Goal: Task Accomplishment & Management: Use online tool/utility

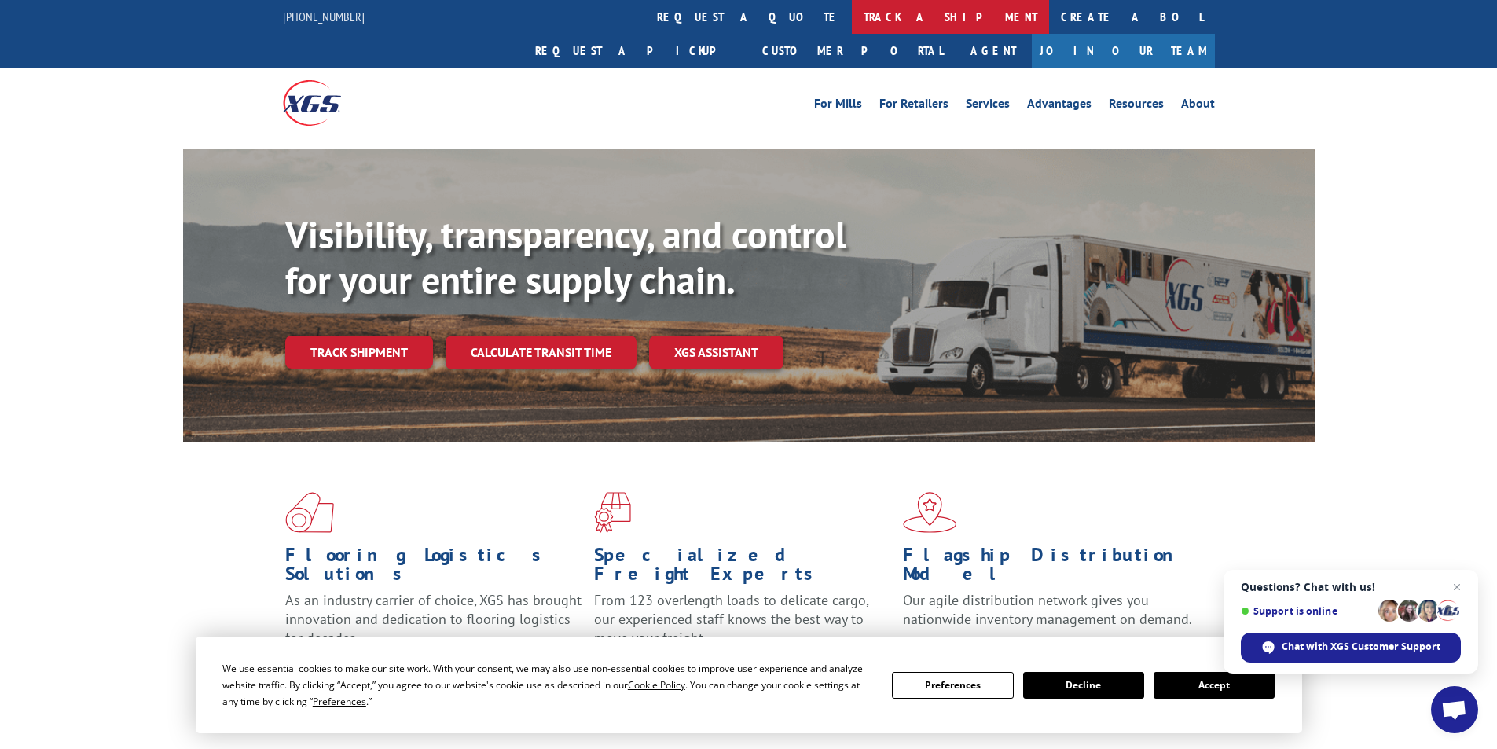
click at [852, 25] on link "track a shipment" at bounding box center [950, 17] width 197 height 34
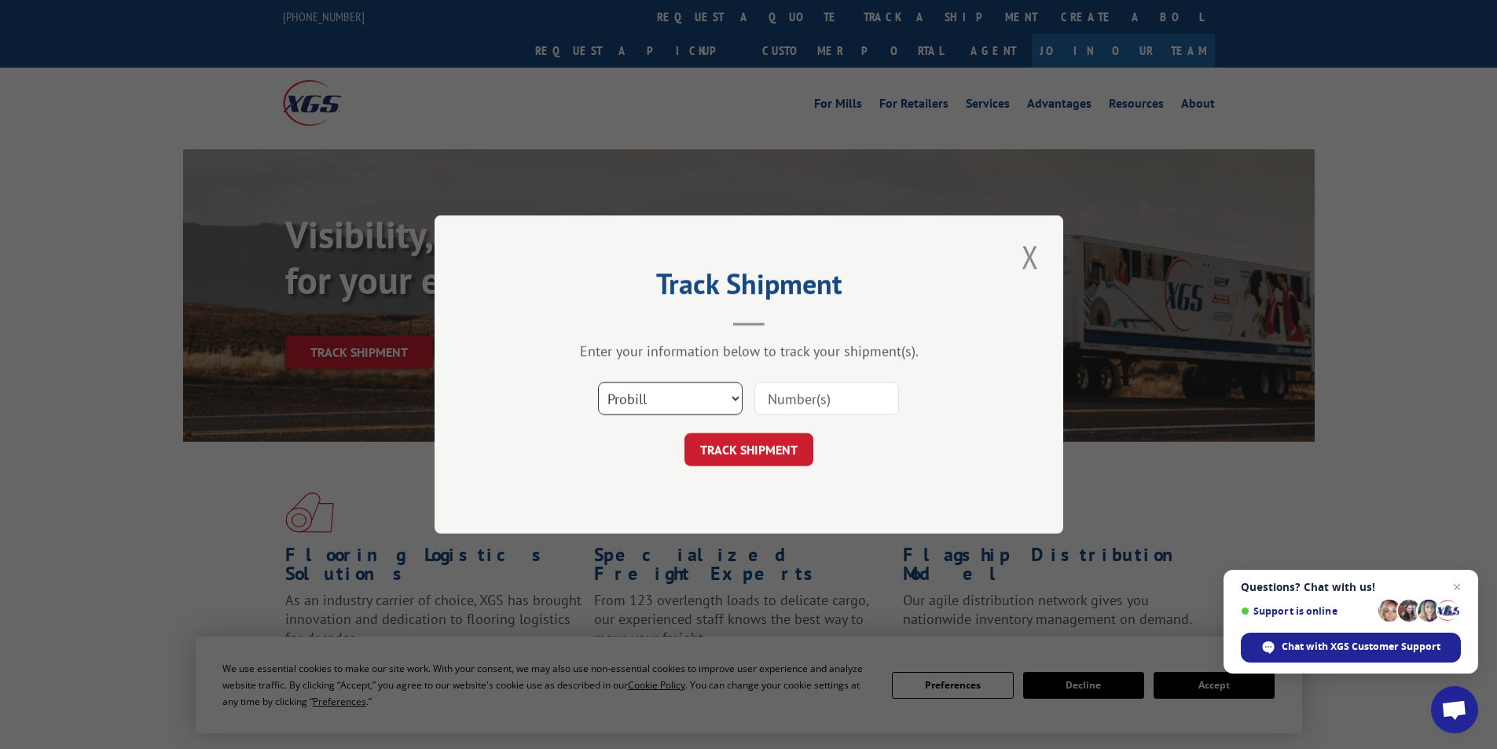
click at [650, 398] on select "Select category... Probill BOL PO" at bounding box center [670, 398] width 145 height 33
click at [598, 382] on select "Select category... Probill BOL PO" at bounding box center [670, 398] width 145 height 33
click at [808, 400] on input at bounding box center [826, 398] width 145 height 33
click at [852, 398] on input "173862" at bounding box center [826, 398] width 145 height 33
type input "17386275"
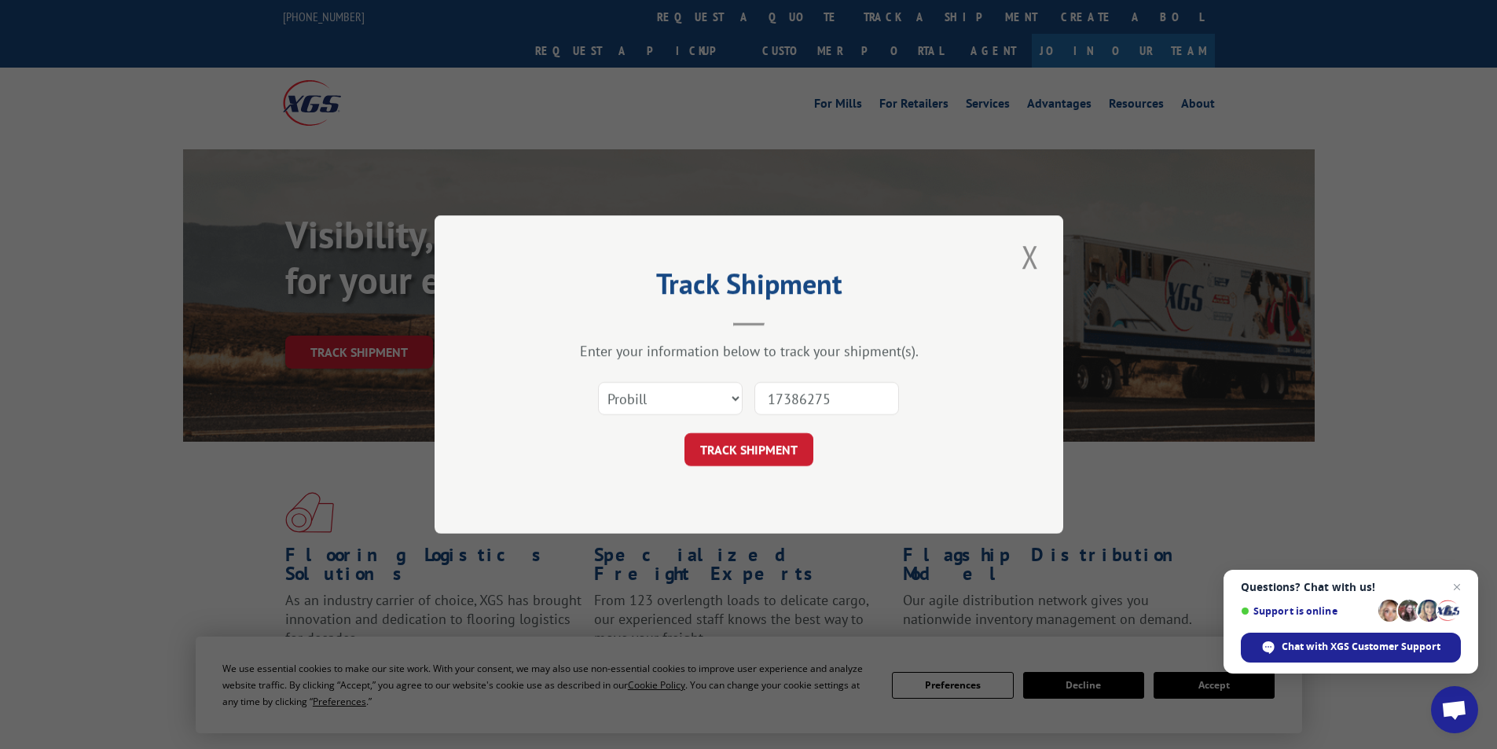
click button "TRACK SHIPMENT" at bounding box center [749, 449] width 129 height 33
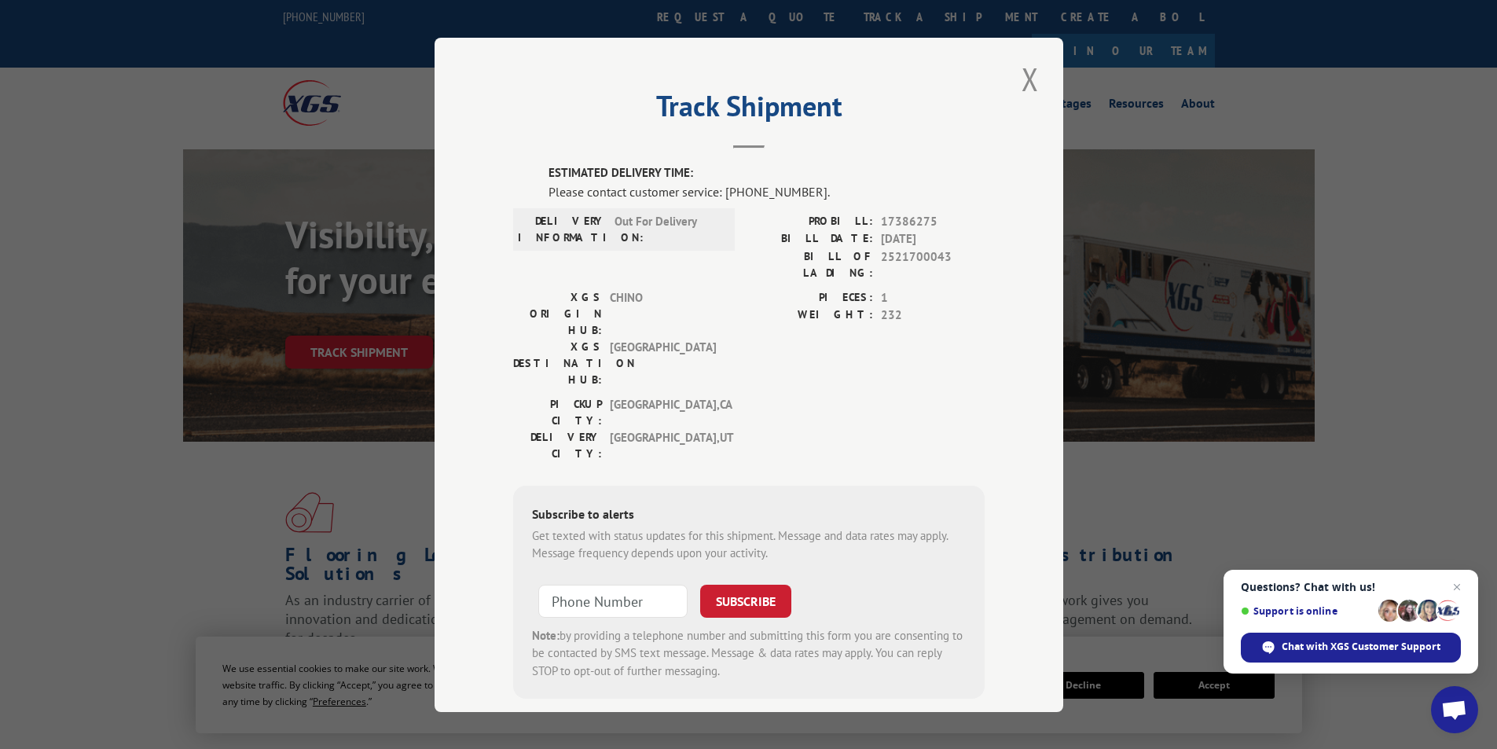
click at [742, 146] on hr at bounding box center [748, 146] width 31 height 3
click at [1027, 93] on button "Close modal" at bounding box center [1030, 78] width 27 height 43
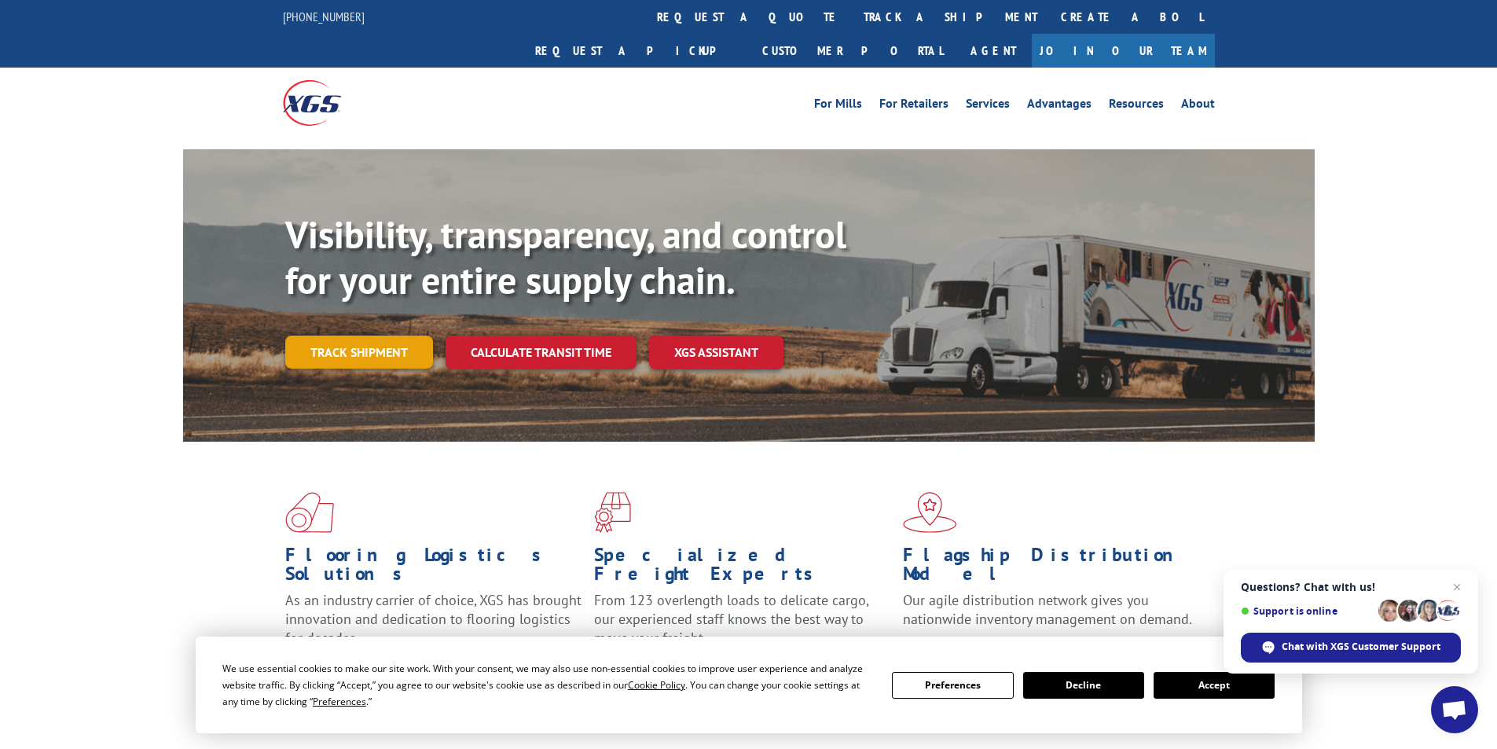
click at [352, 336] on link "Track shipment" at bounding box center [359, 352] width 148 height 33
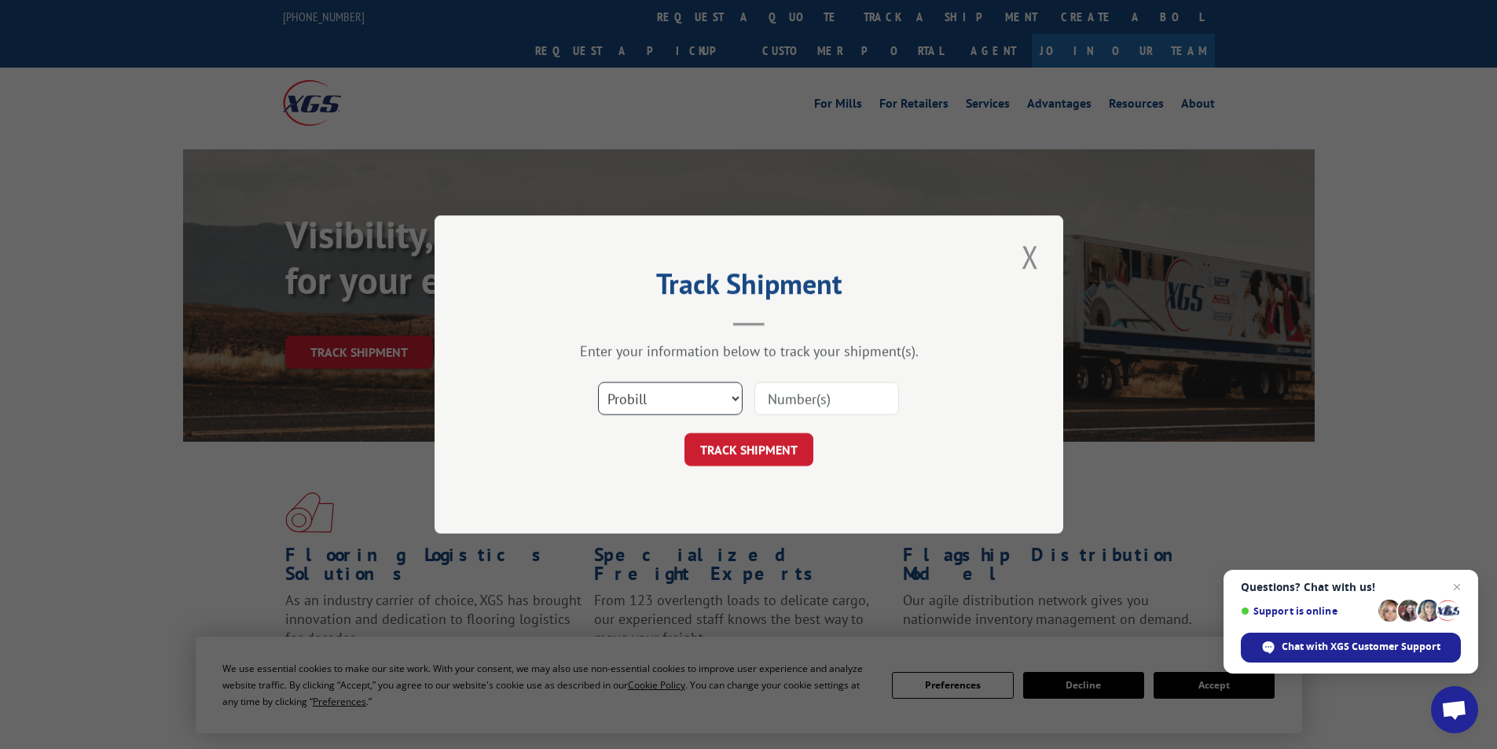
click at [710, 387] on select "Select category... Probill BOL PO" at bounding box center [670, 398] width 145 height 33
click at [767, 457] on button "TRACK SHIPMENT" at bounding box center [749, 449] width 129 height 33
click at [802, 401] on input at bounding box center [826, 398] width 145 height 33
type input "17386275"
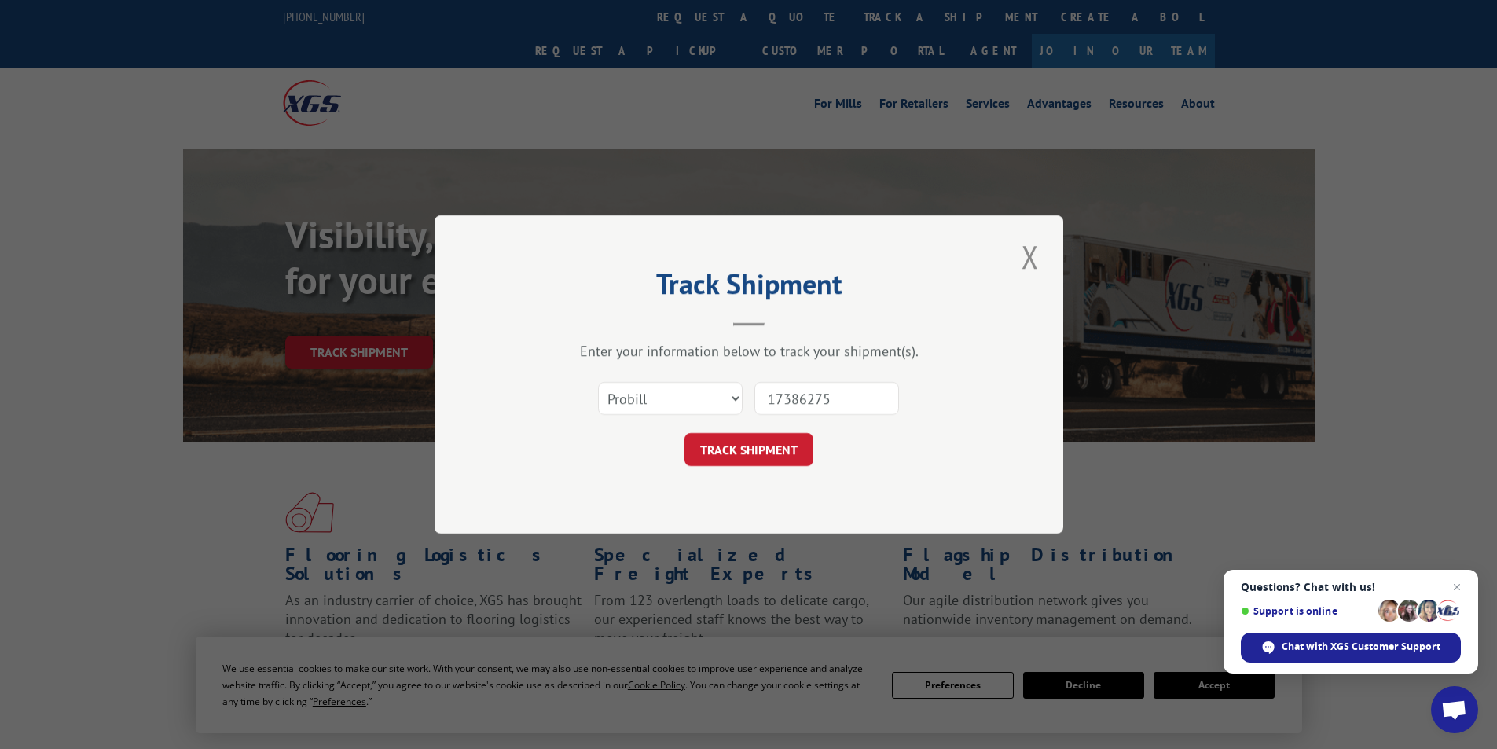
click button "TRACK SHIPMENT" at bounding box center [749, 449] width 129 height 33
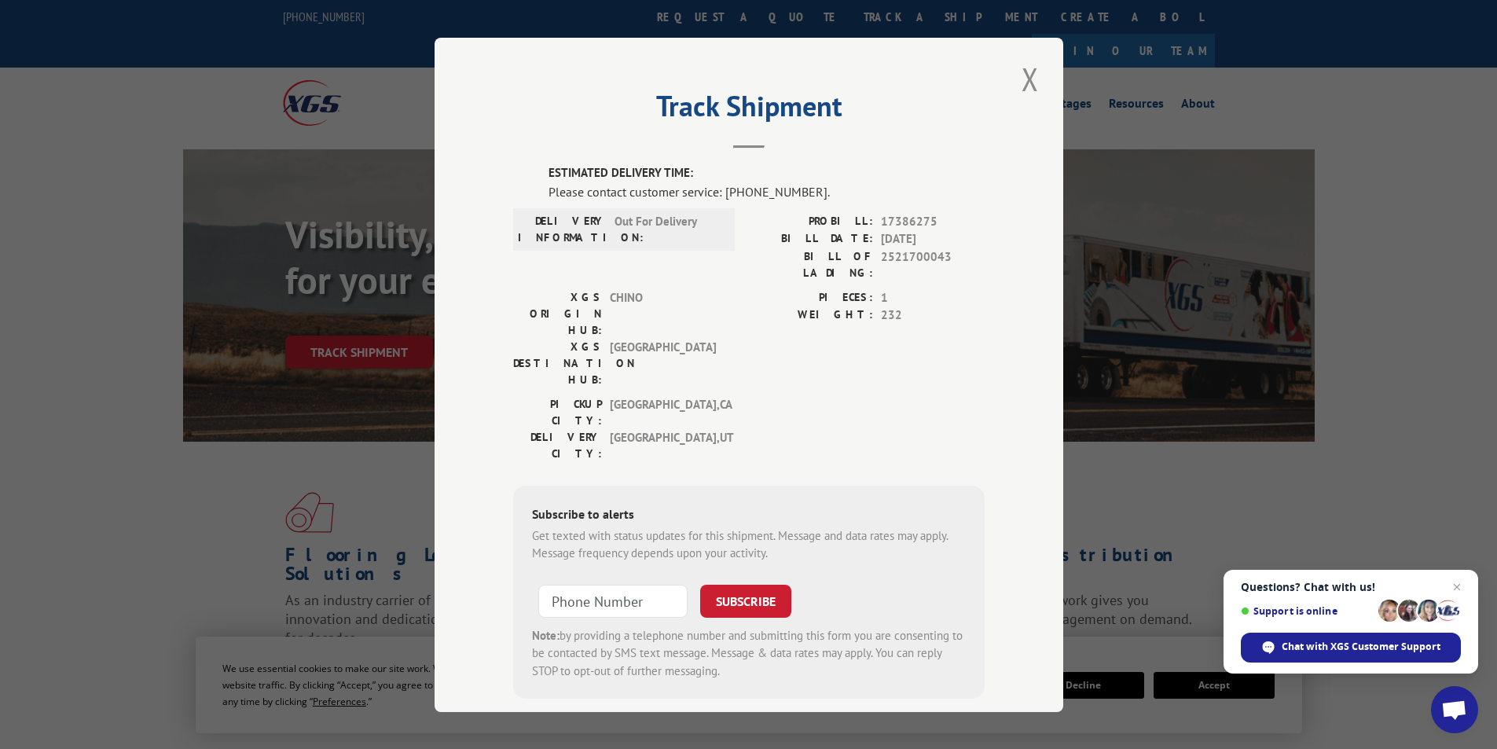
click at [898, 255] on span "2521700043" at bounding box center [933, 264] width 104 height 33
copy span "2521700043"
click at [1024, 80] on button "Close modal" at bounding box center [1030, 78] width 27 height 43
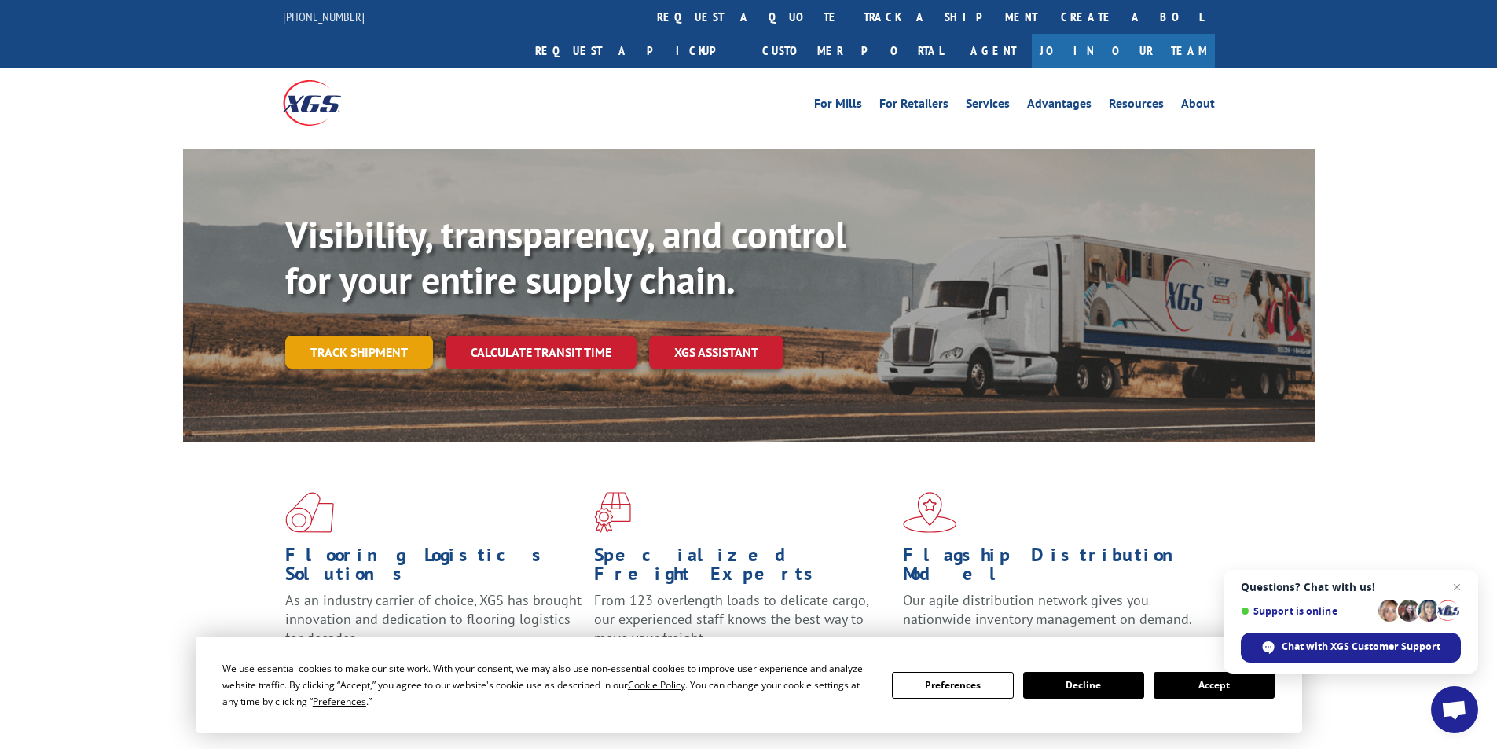
click at [366, 336] on link "Track shipment" at bounding box center [359, 352] width 148 height 33
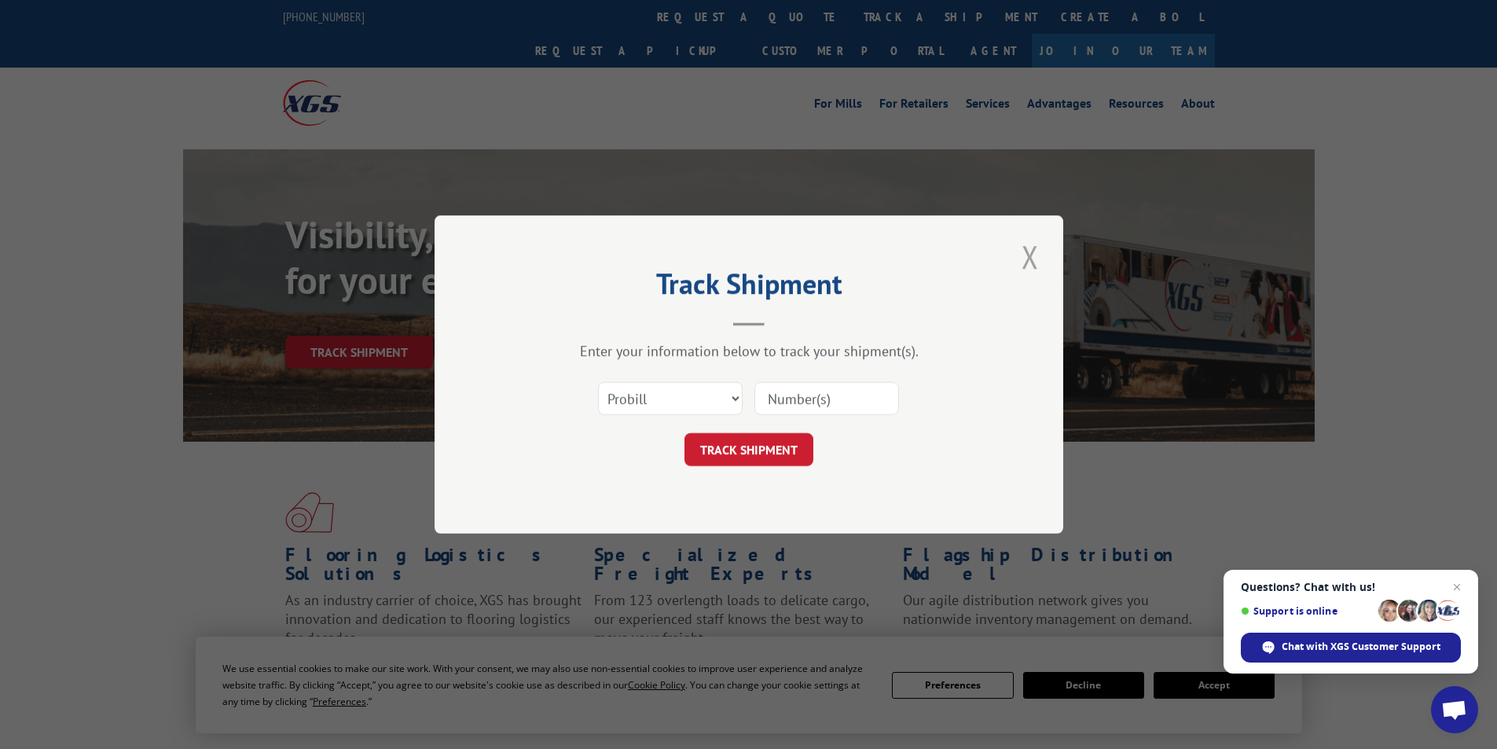
click at [1041, 255] on button "Close modal" at bounding box center [1030, 256] width 27 height 43
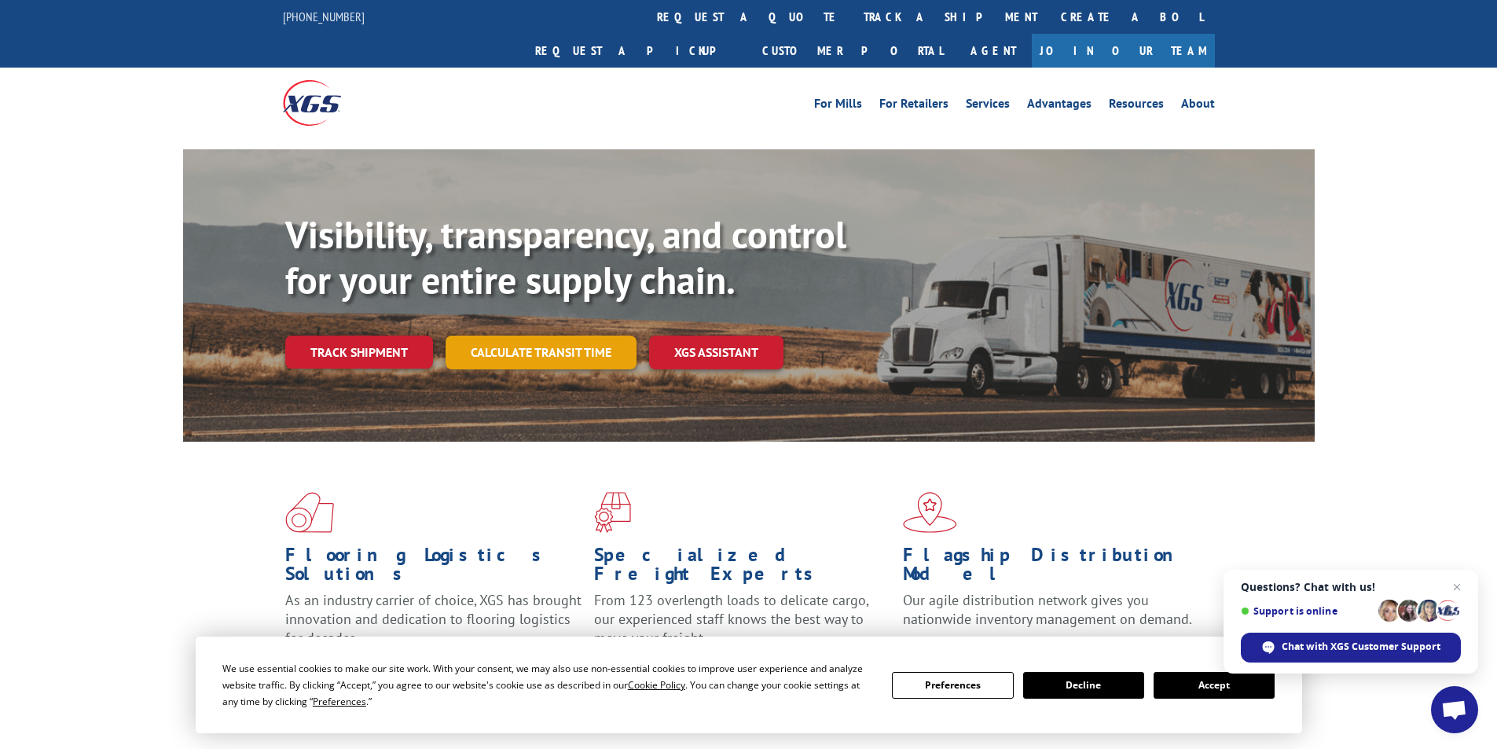
click at [512, 336] on link "Calculate transit time" at bounding box center [541, 353] width 191 height 34
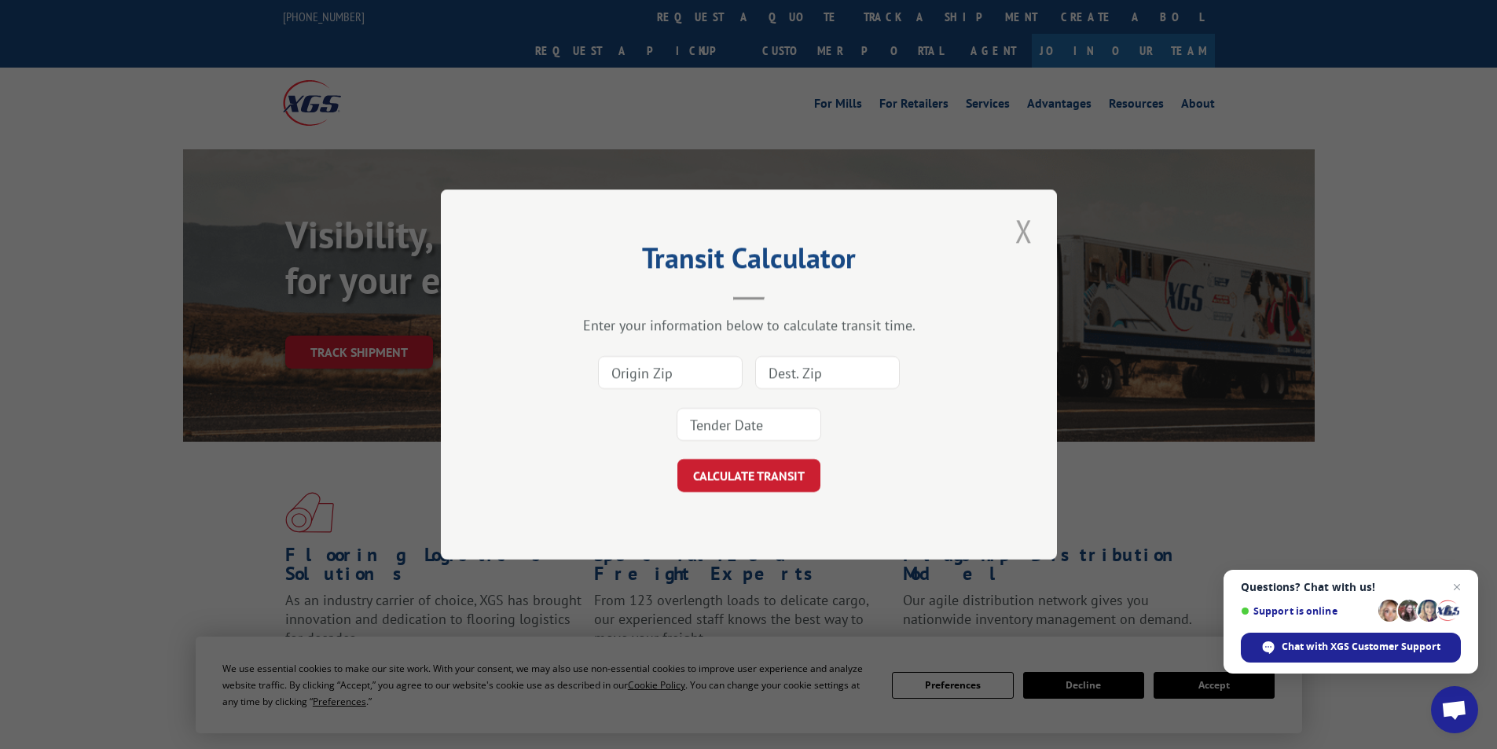
click at [1019, 233] on button "Close modal" at bounding box center [1024, 230] width 27 height 43
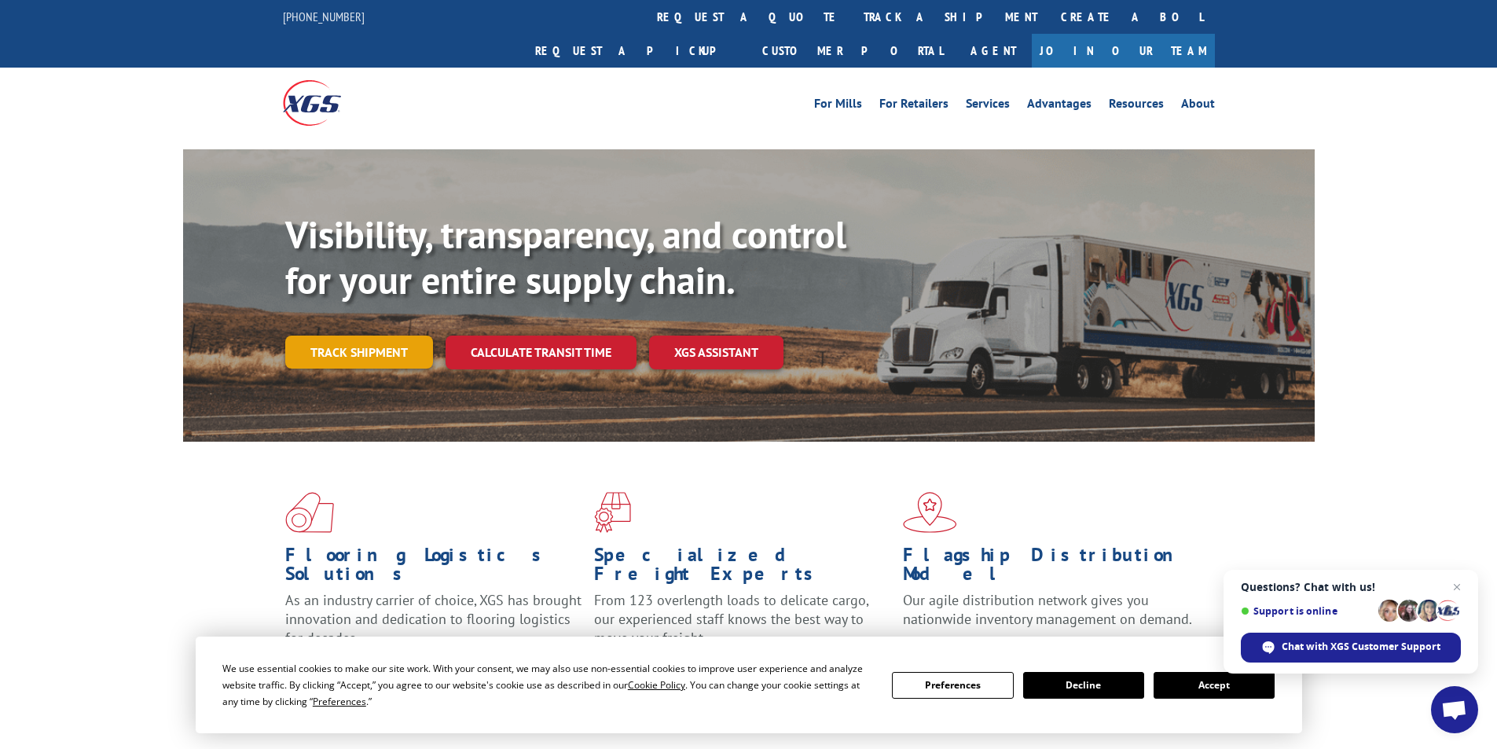
click at [382, 336] on link "Track shipment" at bounding box center [359, 352] width 148 height 33
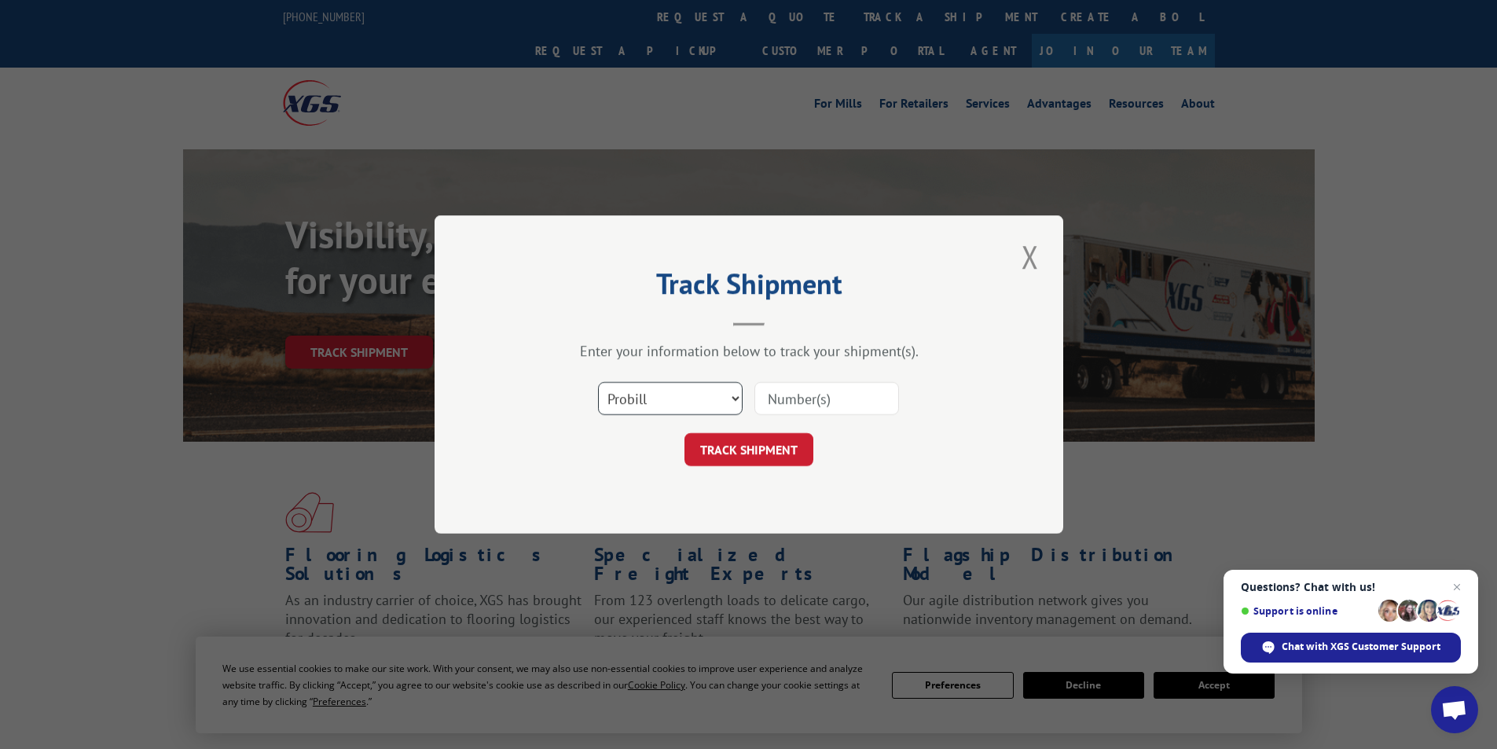
click at [658, 408] on select "Select category... Probill BOL PO" at bounding box center [670, 398] width 145 height 33
select select "bol"
click at [598, 382] on select "Select category... Probill BOL PO" at bounding box center [670, 398] width 145 height 33
click at [812, 397] on input at bounding box center [826, 398] width 145 height 33
paste input "2521700043"
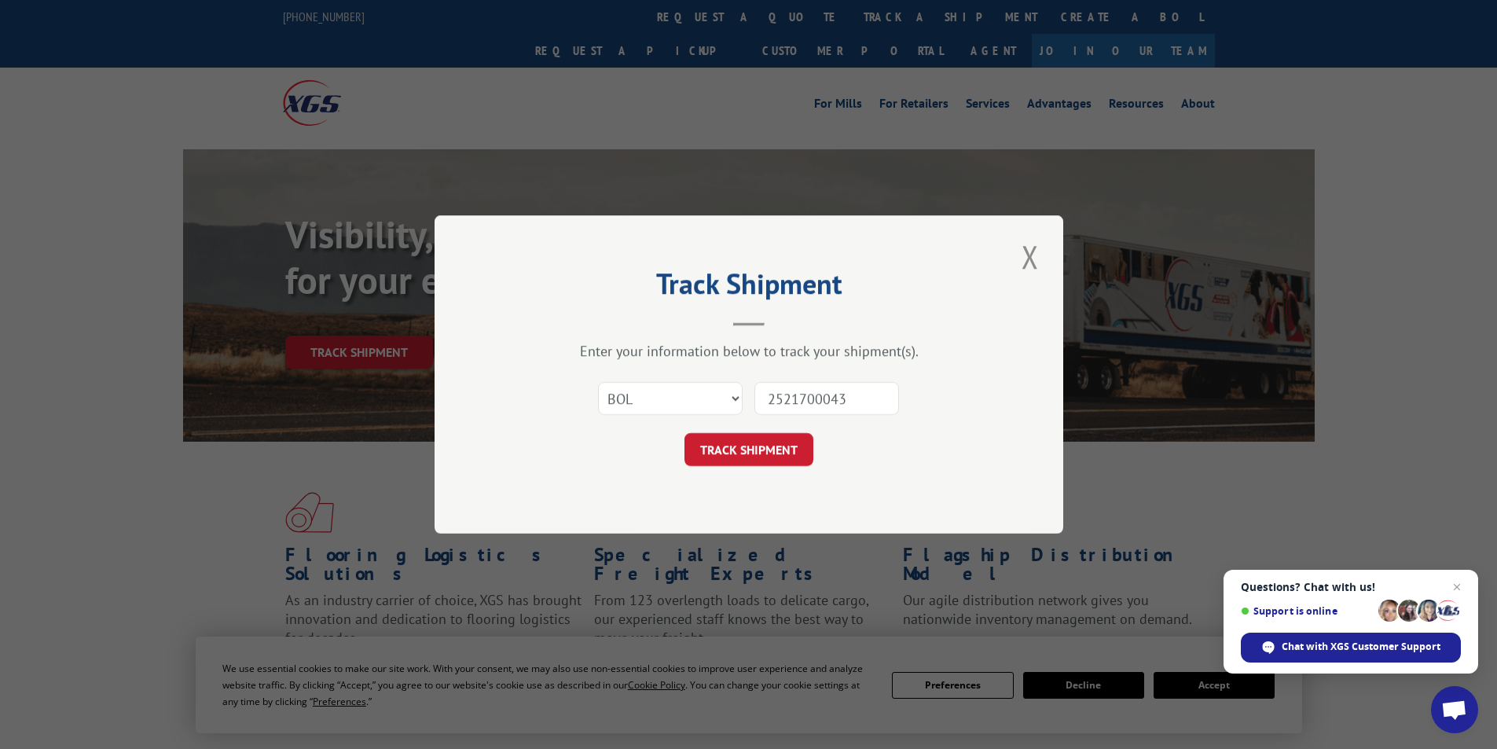
type input "2521700043"
click at [737, 448] on button "TRACK SHIPMENT" at bounding box center [749, 449] width 129 height 33
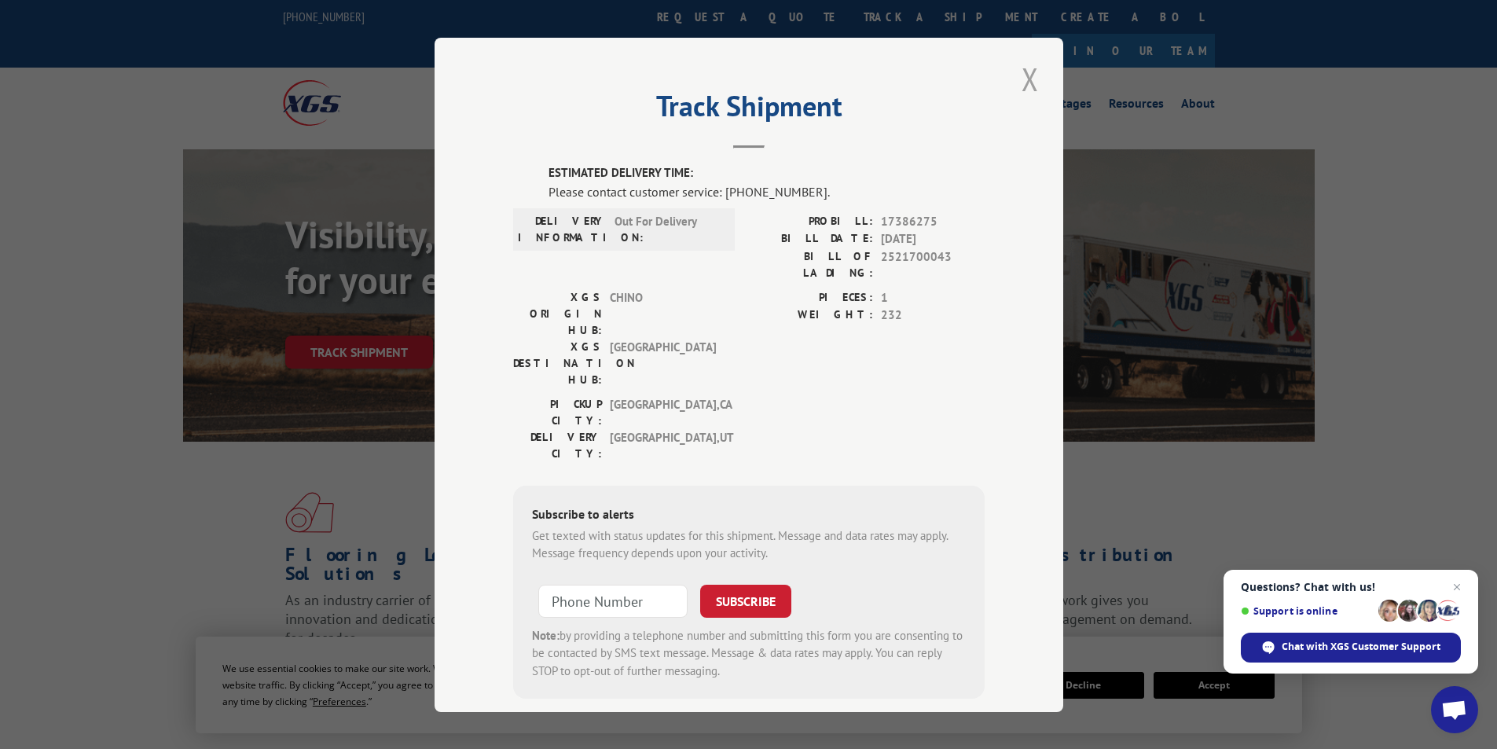
click at [1028, 66] on button "Close modal" at bounding box center [1030, 78] width 27 height 43
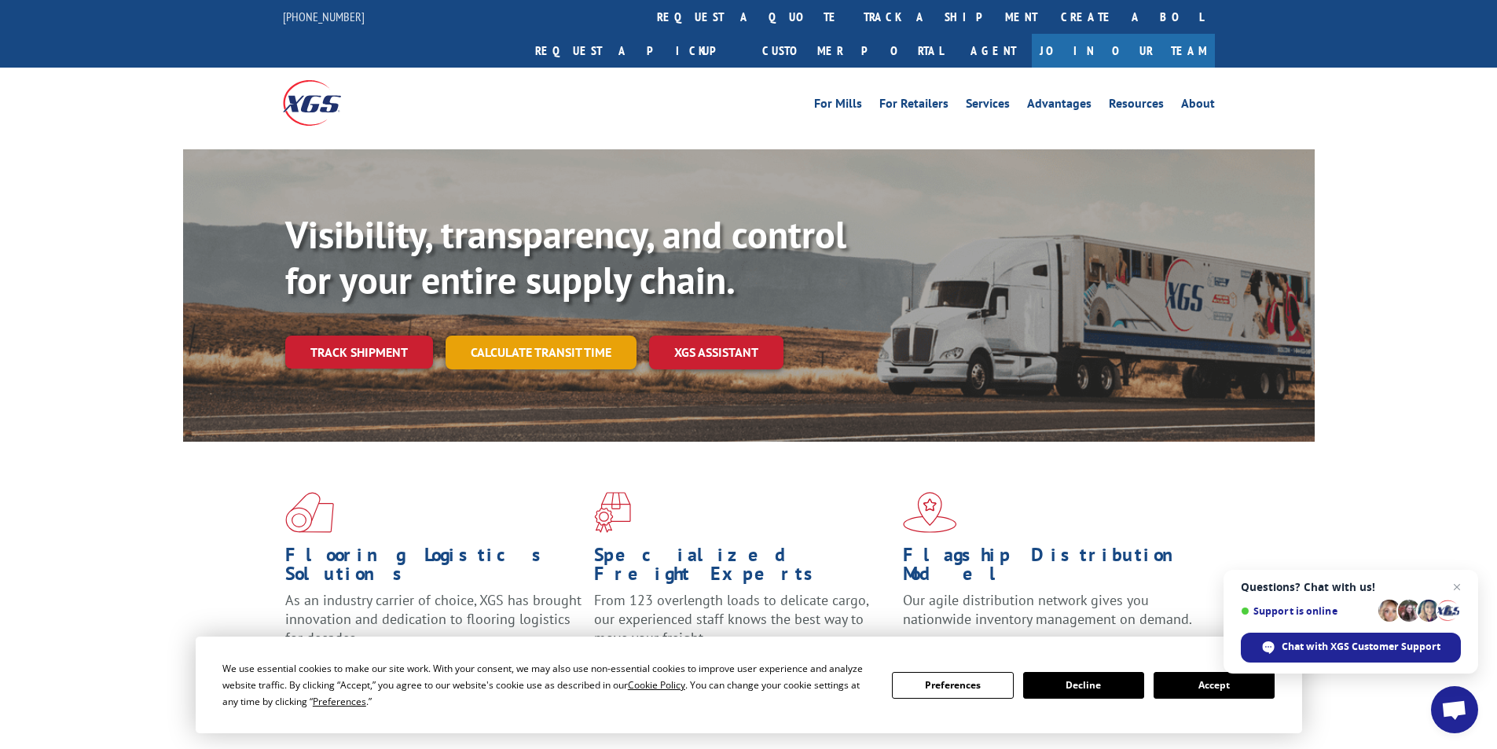
click at [513, 336] on link "Calculate transit time" at bounding box center [541, 353] width 191 height 34
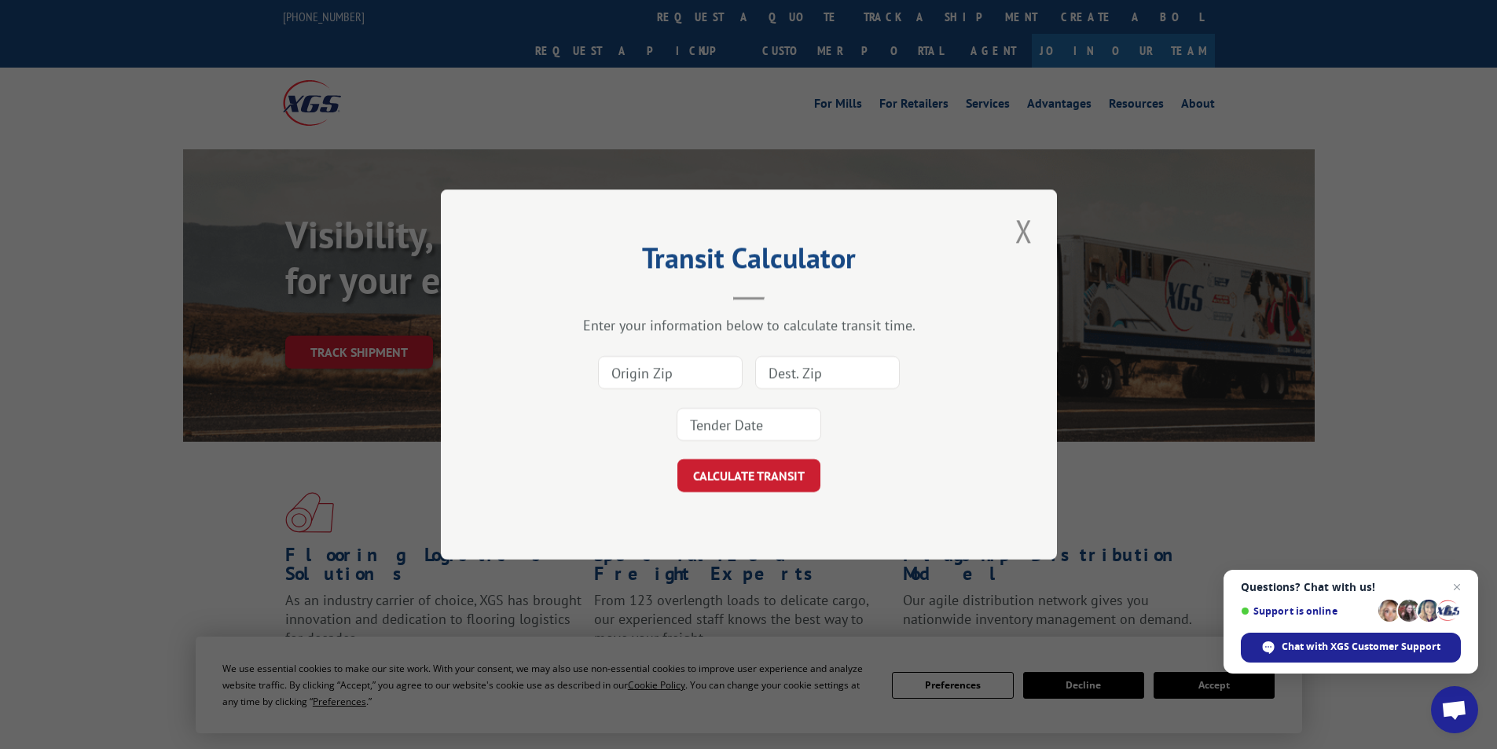
click at [834, 366] on input at bounding box center [827, 372] width 145 height 33
click at [616, 362] on input at bounding box center [670, 372] width 145 height 33
type input "90670"
click at [835, 377] on input at bounding box center [827, 372] width 145 height 33
paste input "84115"
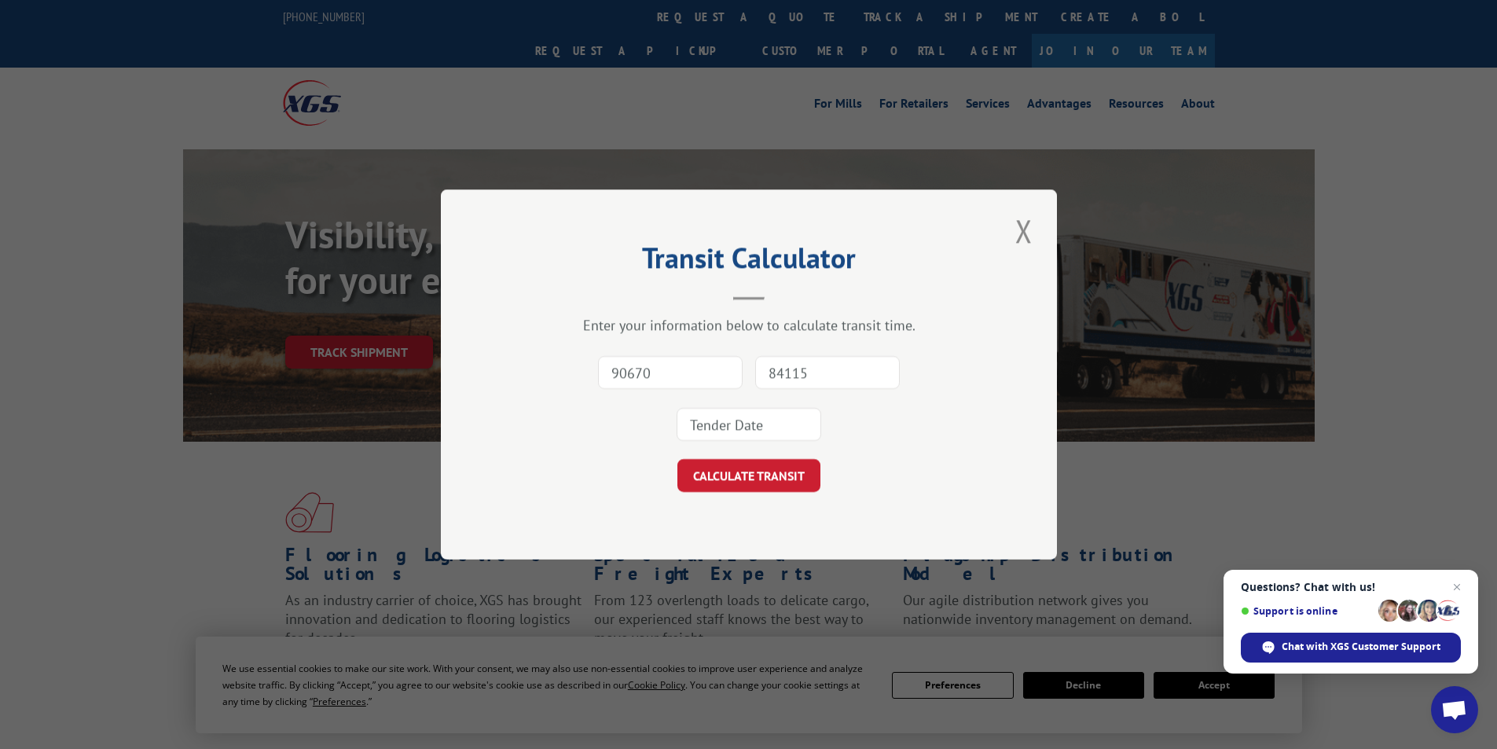
type input "84115"
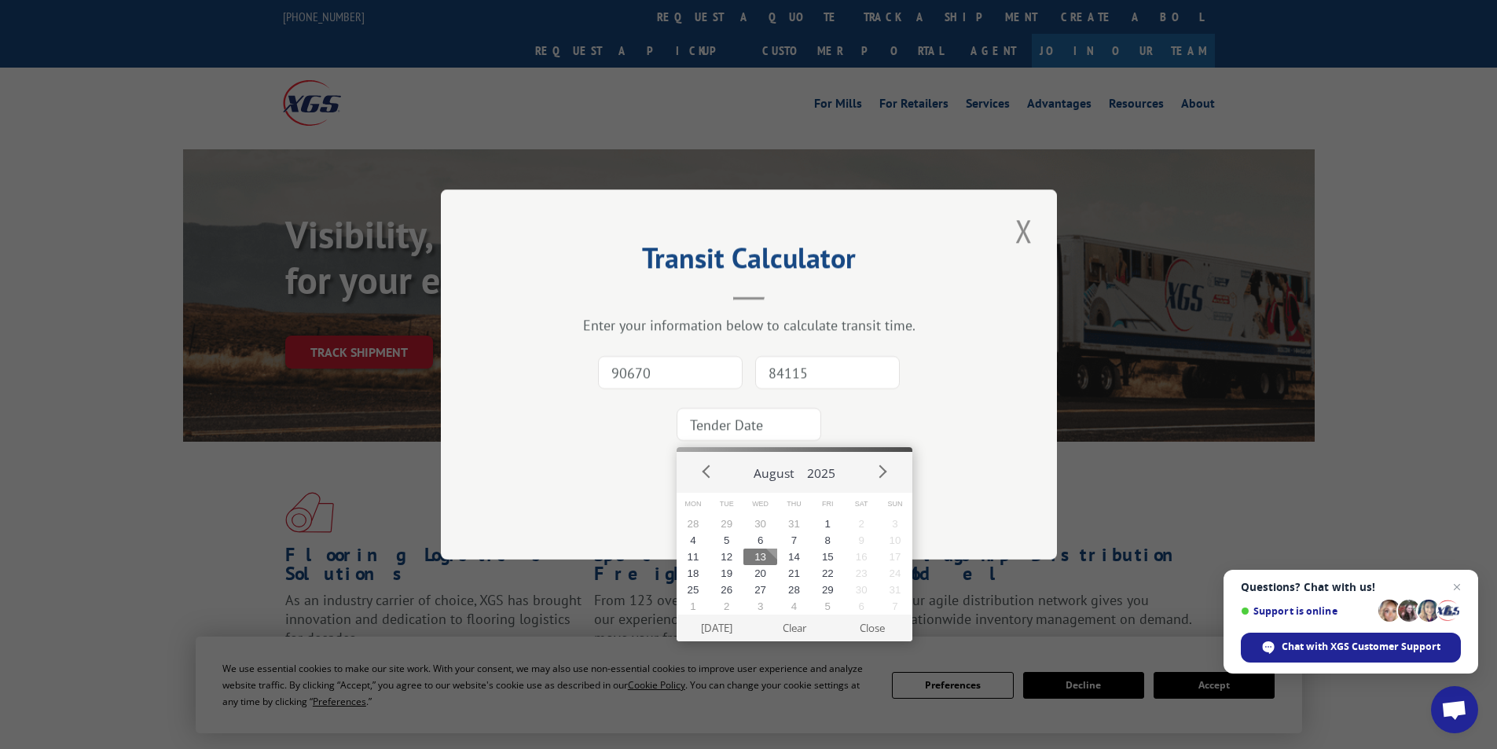
click at [765, 428] on input at bounding box center [749, 424] width 145 height 33
click at [758, 543] on button "6" at bounding box center [760, 540] width 34 height 17
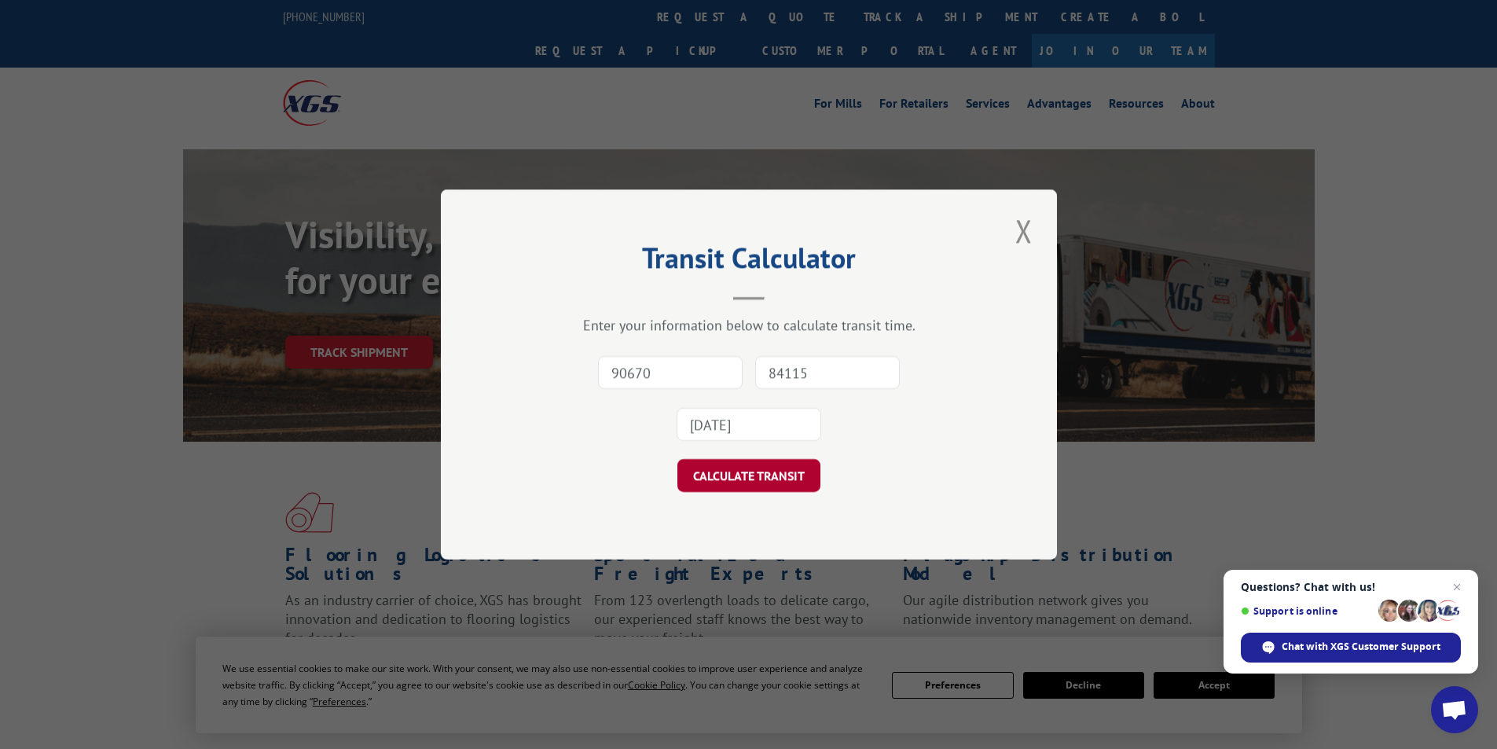
click at [769, 477] on button "CALCULATE TRANSIT" at bounding box center [748, 475] width 143 height 33
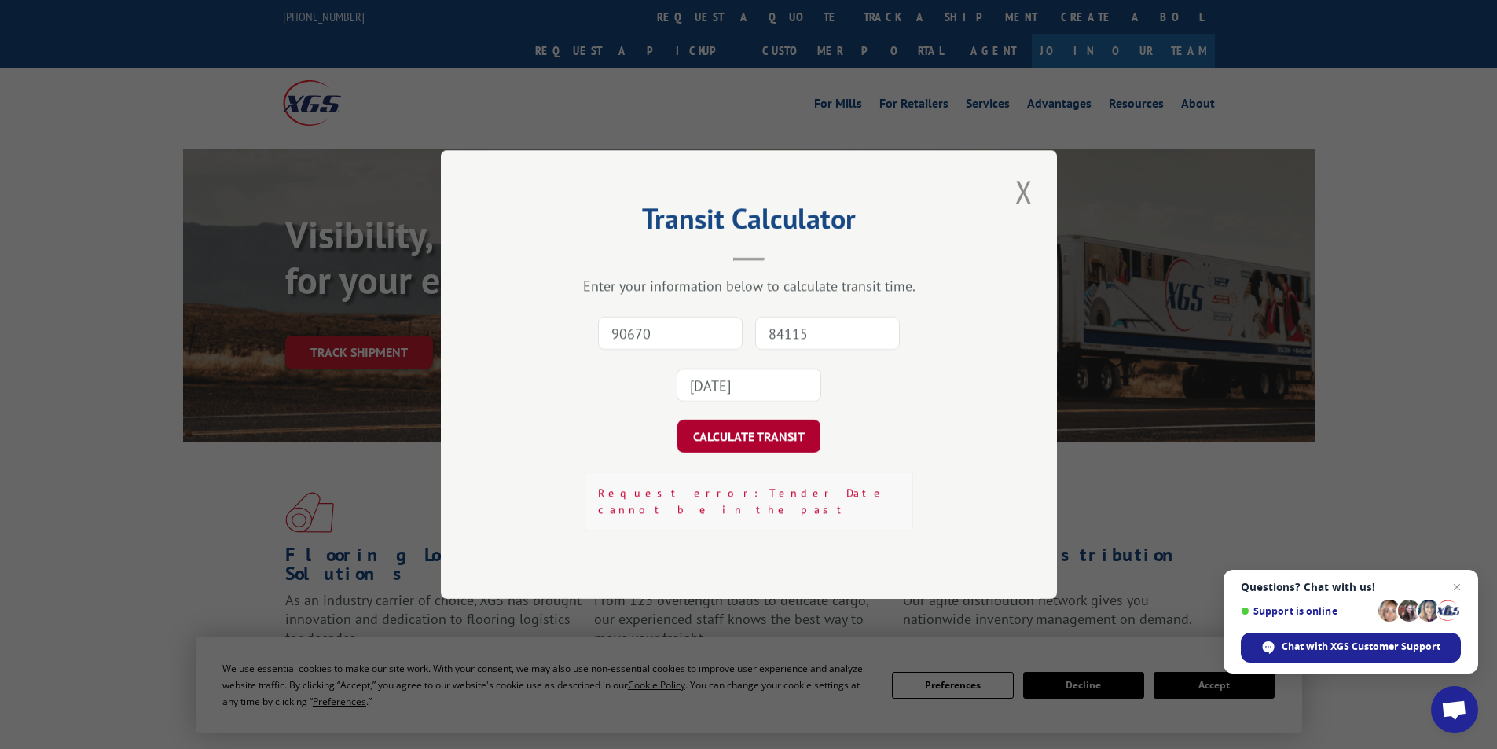
click at [773, 435] on button "CALCULATE TRANSIT" at bounding box center [748, 436] width 143 height 33
click at [721, 390] on input "[DATE]" at bounding box center [749, 385] width 145 height 33
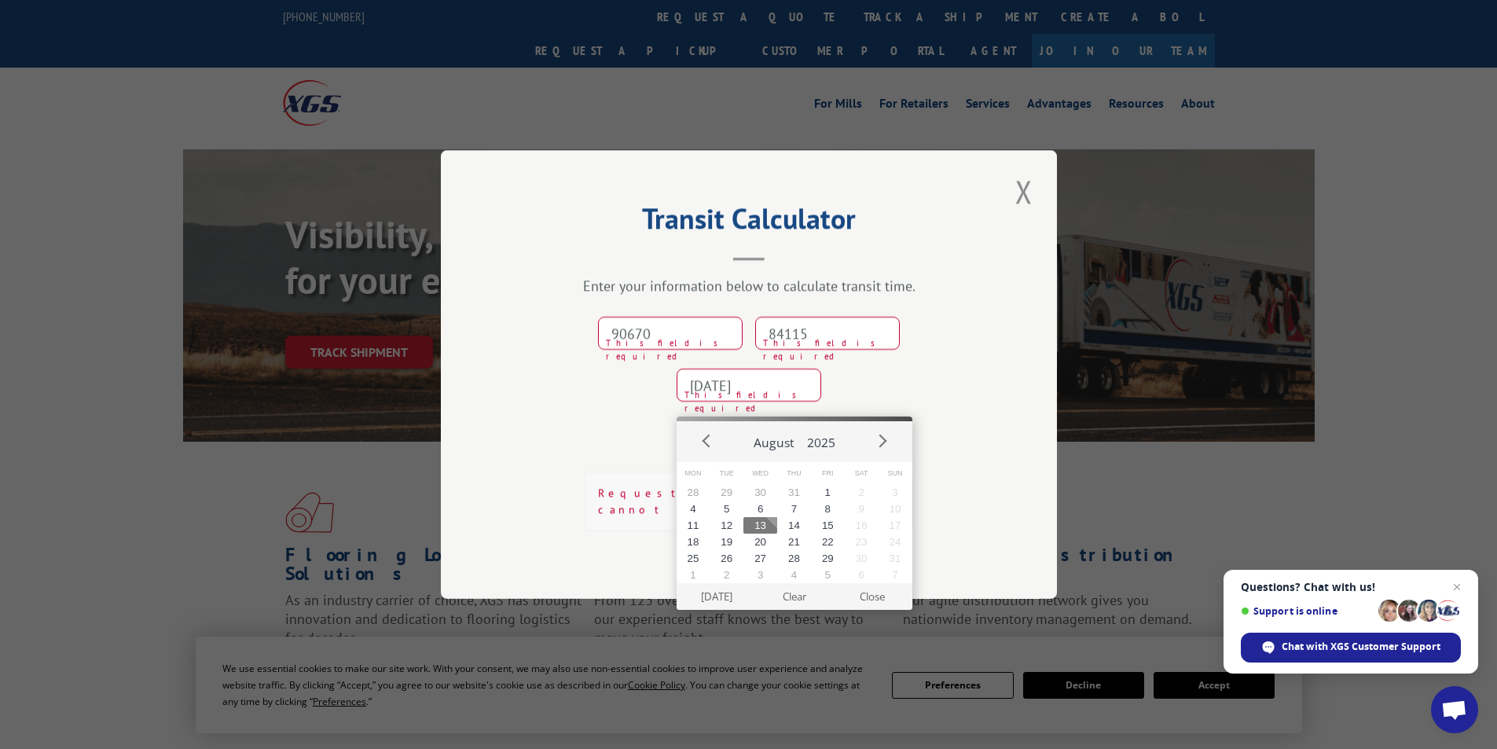
click at [763, 525] on button "13" at bounding box center [760, 525] width 34 height 17
type input "[DATE]"
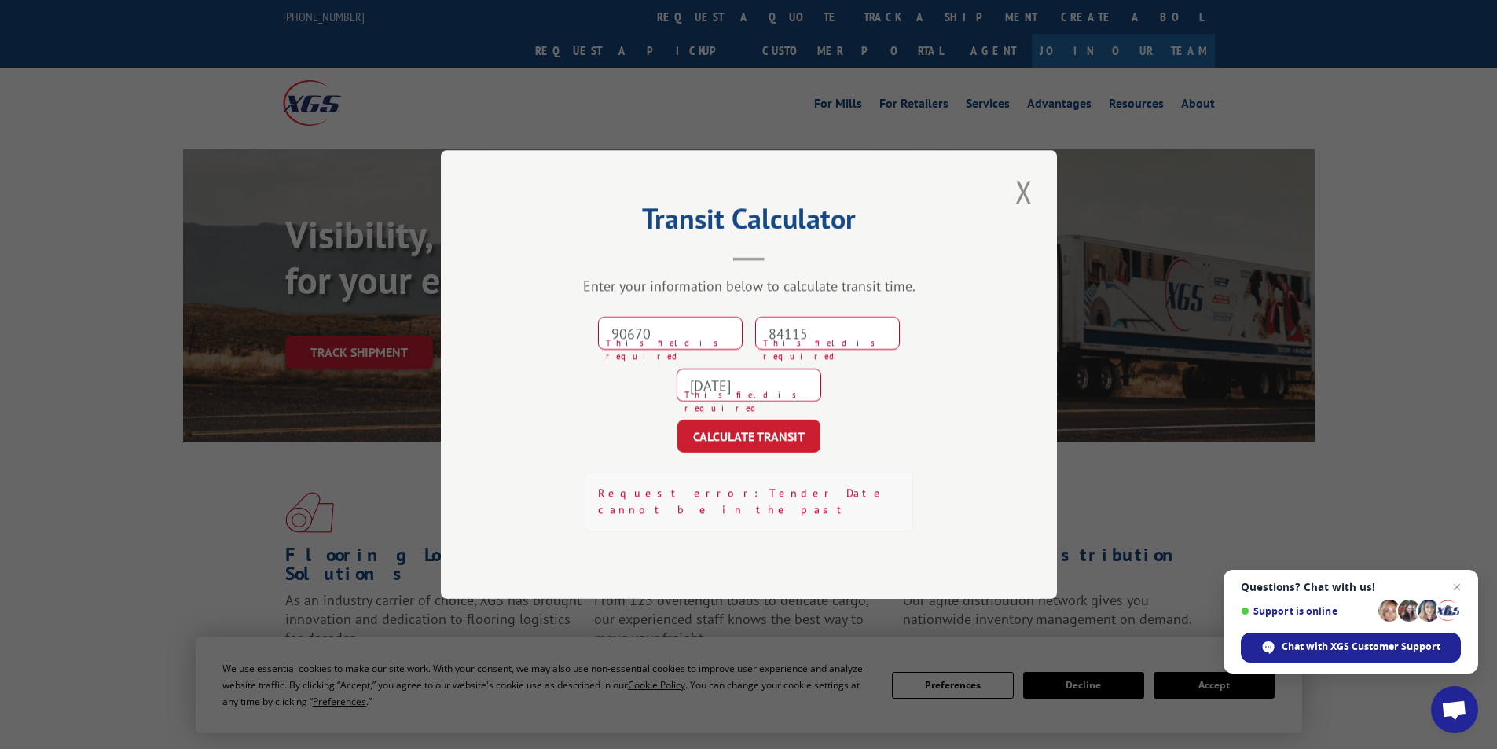
click at [670, 335] on input "90670" at bounding box center [670, 333] width 145 height 33
type input "90670"
paste input
type input "84115"
click at [775, 446] on button "CALCULATE TRANSIT" at bounding box center [748, 436] width 143 height 33
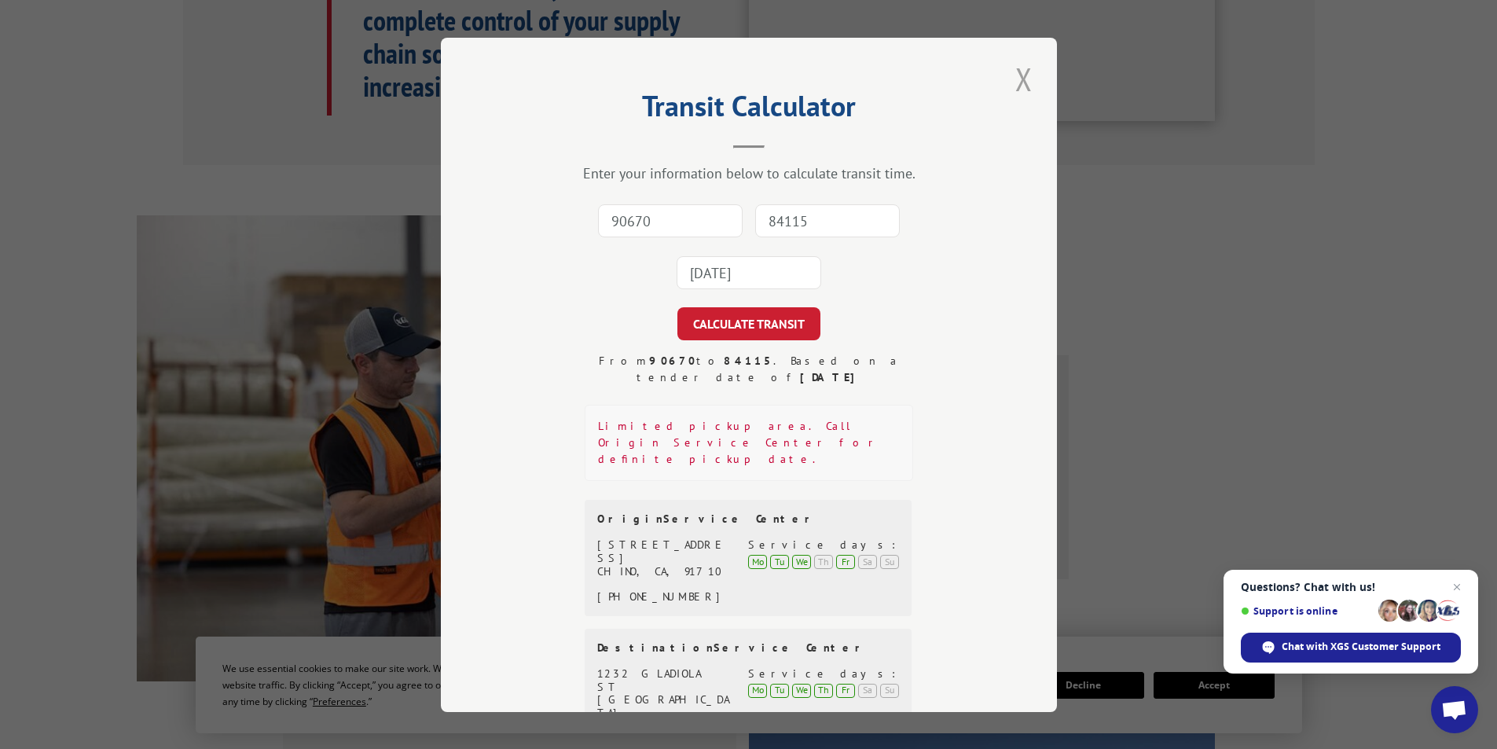
click at [1011, 83] on button "Close modal" at bounding box center [1024, 78] width 27 height 43
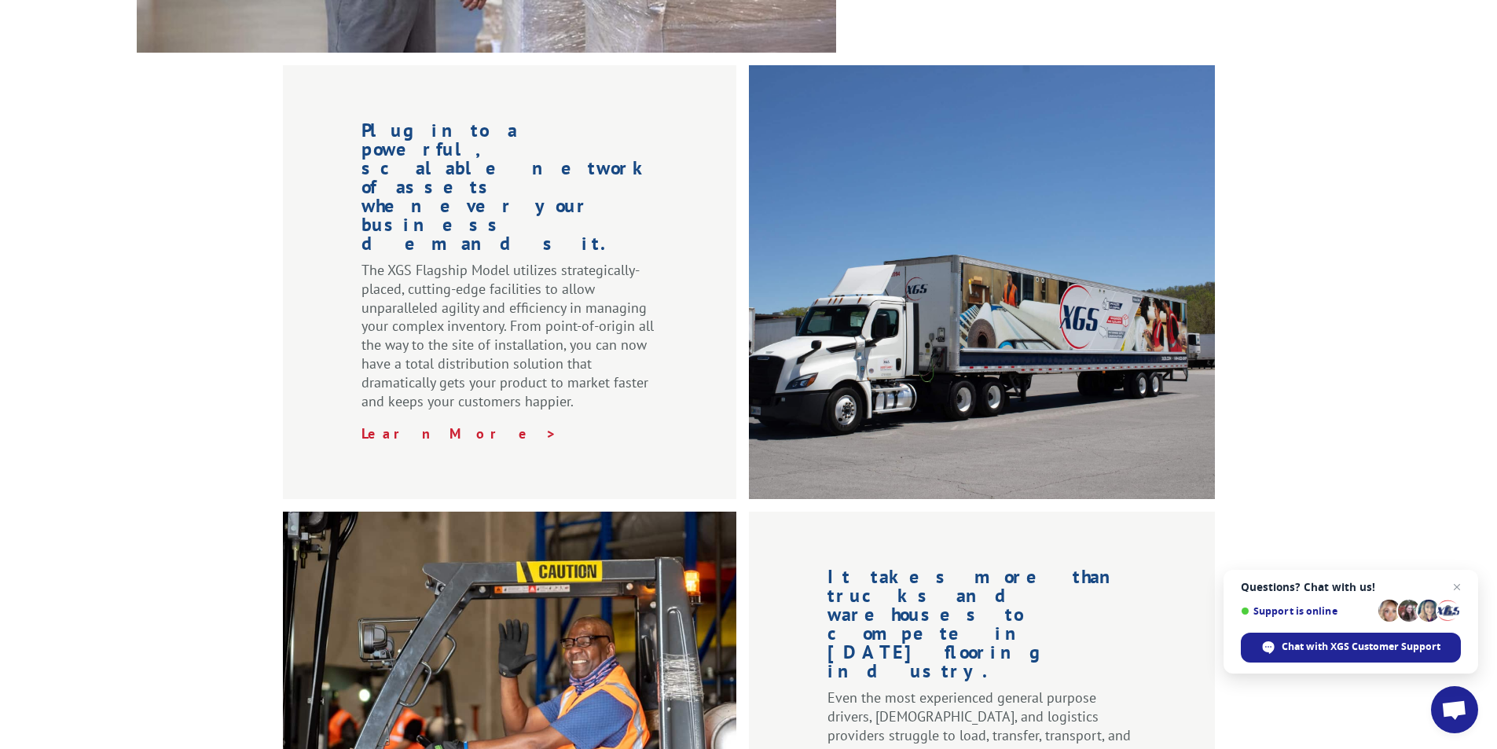
scroll to position [1729, 0]
